Goal: Task Accomplishment & Management: Complete application form

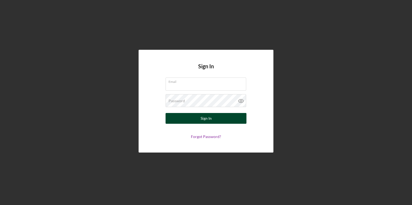
type input "[EMAIL_ADDRESS][PERSON_NAME][DOMAIN_NAME]"
click at [192, 117] on button "Sign In" at bounding box center [205, 118] width 81 height 11
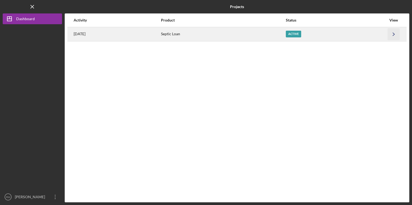
click at [392, 32] on icon "Icon/Navigate" at bounding box center [393, 34] width 12 height 12
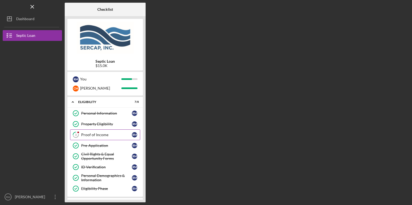
click at [97, 132] on link "3 Proof of Income R M" at bounding box center [105, 135] width 70 height 11
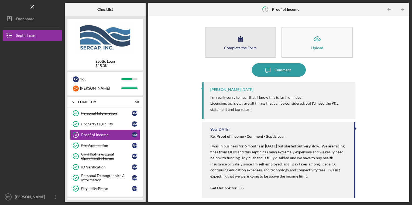
click at [251, 47] on div "Complete the Form" at bounding box center [240, 48] width 33 height 4
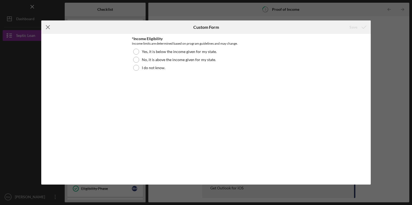
click at [46, 26] on icon "Icon/Menu Close" at bounding box center [47, 26] width 13 height 13
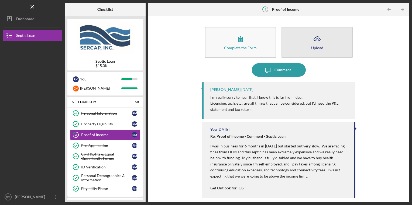
click at [307, 44] on button "Icon/Upload Upload" at bounding box center [316, 42] width 71 height 31
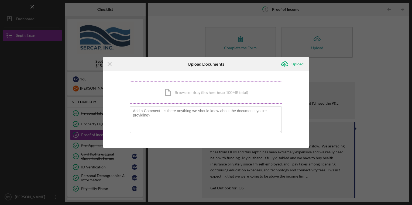
click at [217, 93] on div "Icon/Document Browse or drag files here (max 100MB total) Tap to choose files o…" at bounding box center [206, 93] width 152 height 22
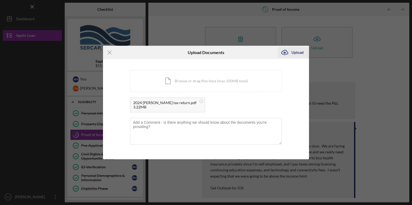
click at [290, 51] on icon "Icon/Upload" at bounding box center [284, 52] width 13 height 13
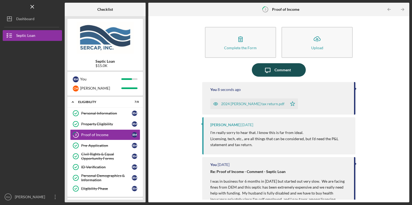
click at [276, 71] on div "Comment" at bounding box center [282, 69] width 16 height 13
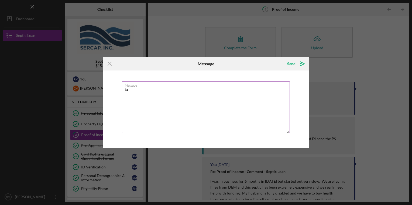
type textarea "t"
type textarea "2024 tax return password: 421302837"
click at [294, 62] on div "Send" at bounding box center [291, 63] width 8 height 11
